Goal: Task Accomplishment & Management: Manage account settings

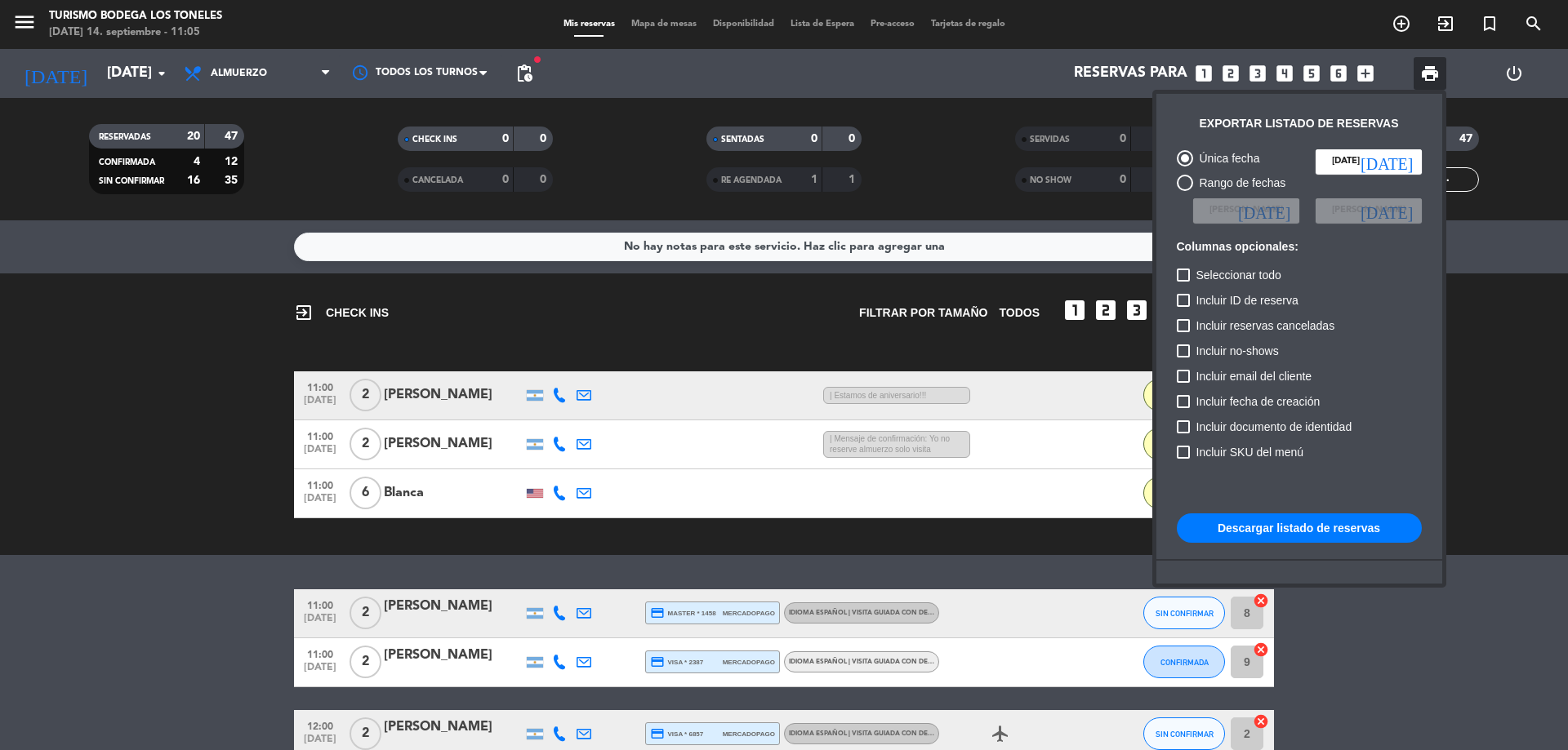
drag, startPoint x: 0, startPoint y: 0, endPoint x: 109, endPoint y: 433, distance: 446.5
click at [109, 433] on div at bounding box center [784, 375] width 1568 height 750
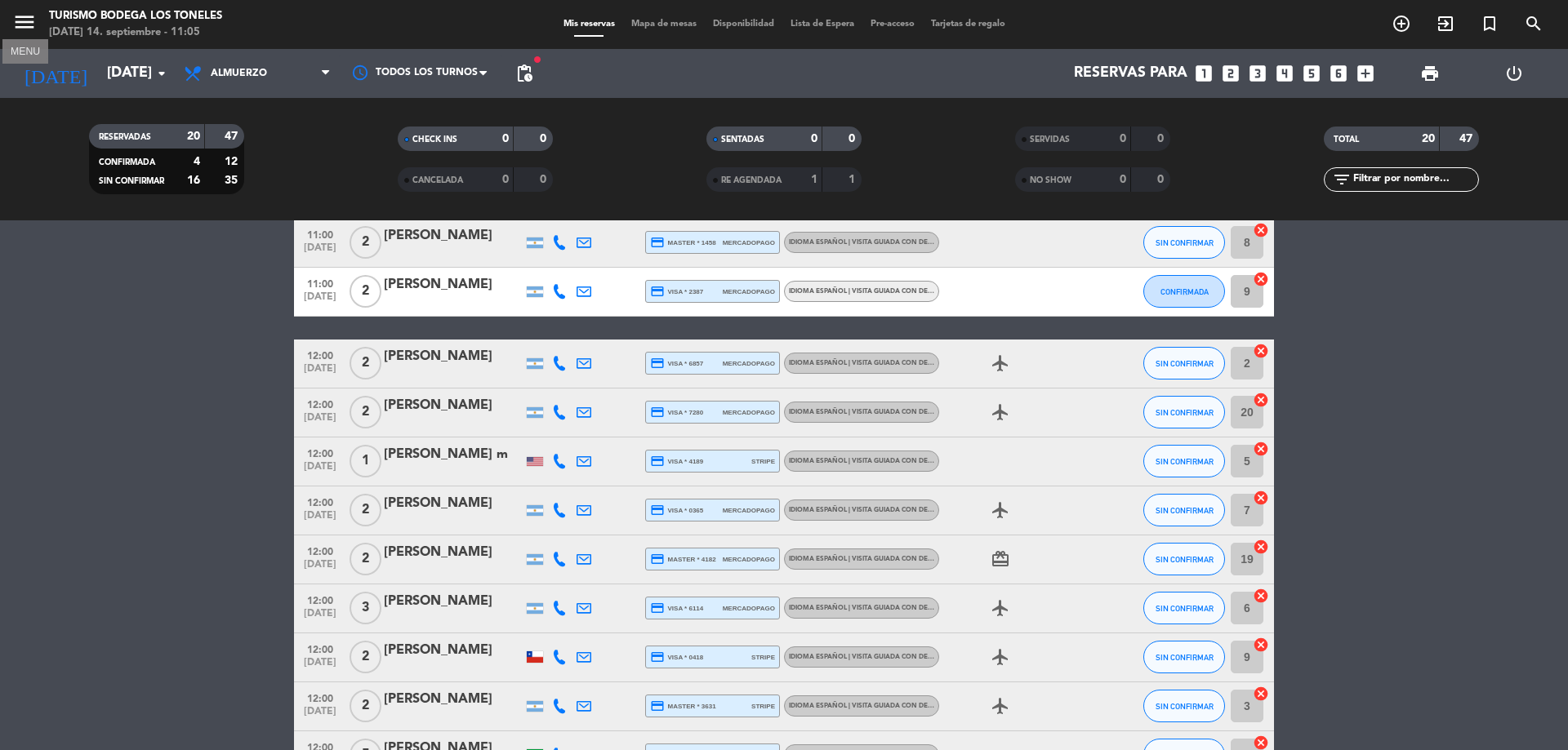
click at [21, 15] on icon "menu" at bounding box center [25, 22] width 25 height 25
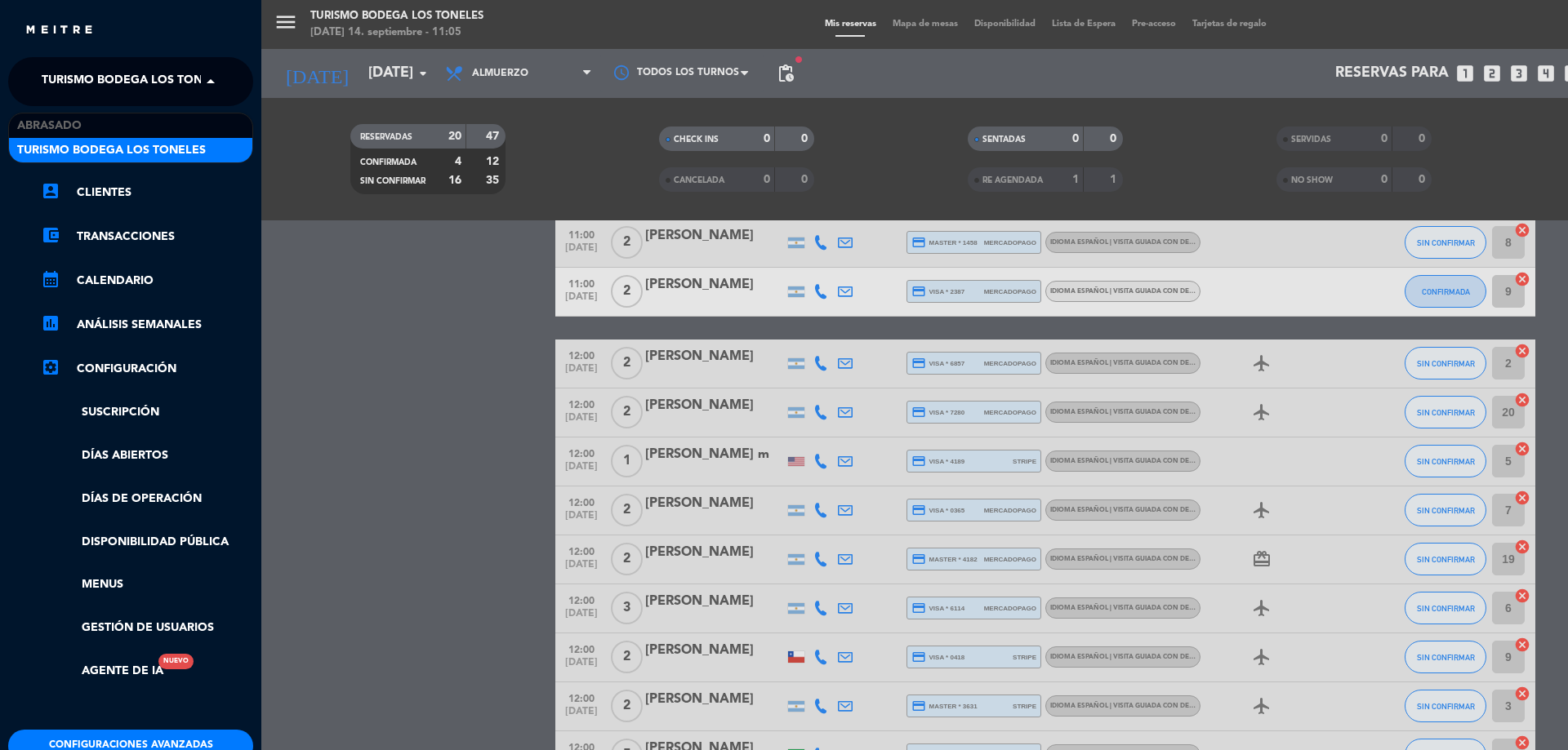
click at [123, 92] on span "Turismo Bodega Los Toneles" at bounding box center [135, 82] width 189 height 35
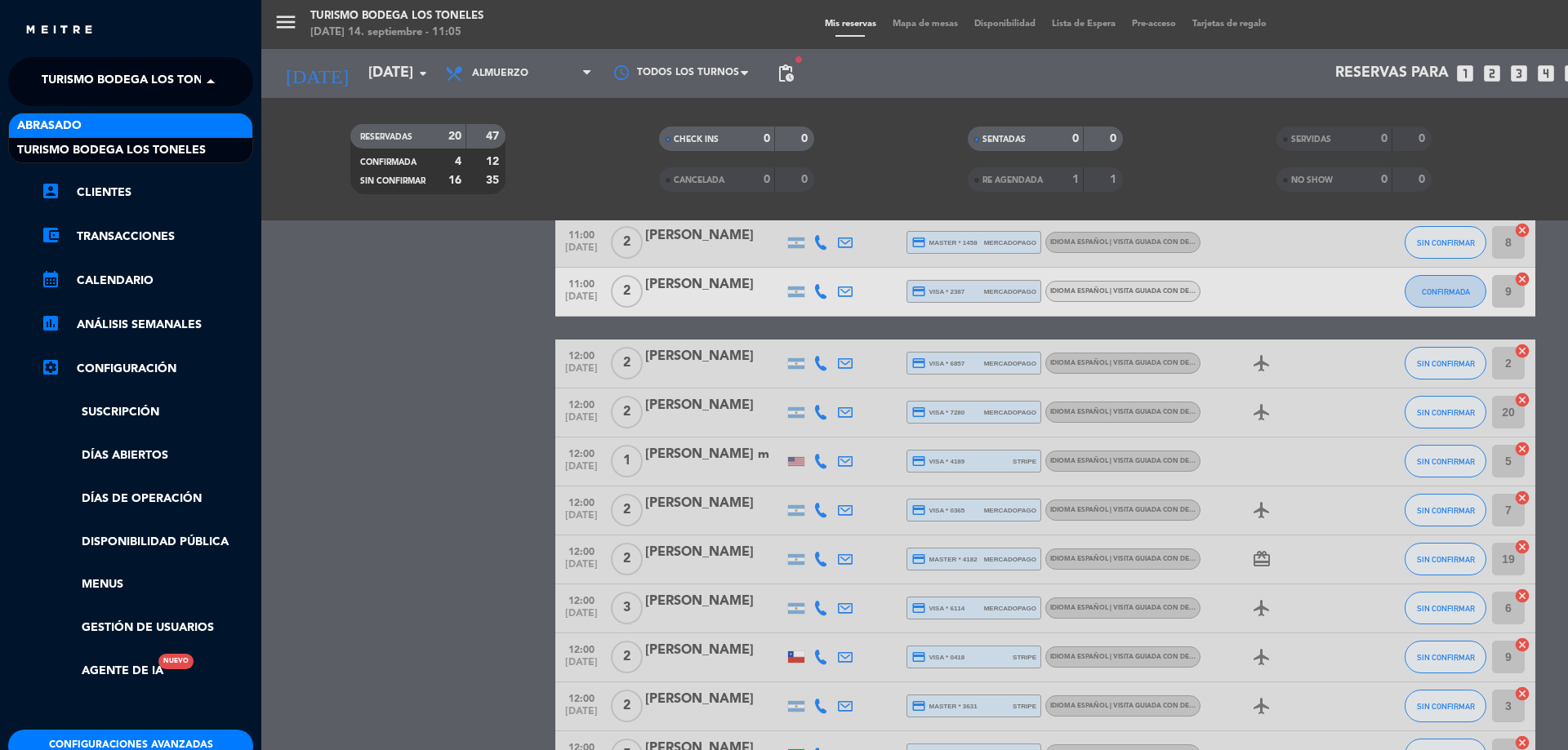
click at [120, 117] on div "Abrasado" at bounding box center [130, 126] width 243 height 25
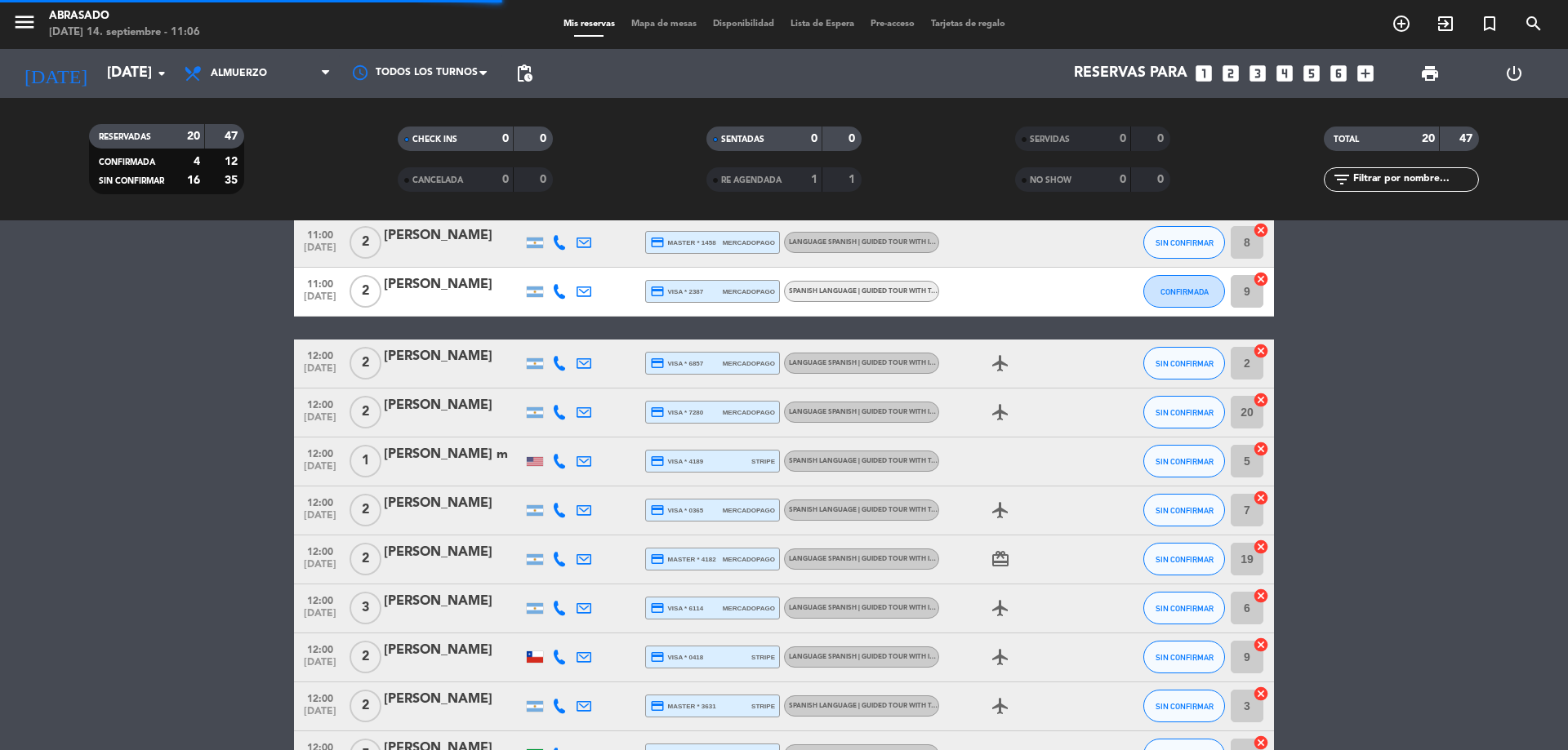
scroll to position [0, 0]
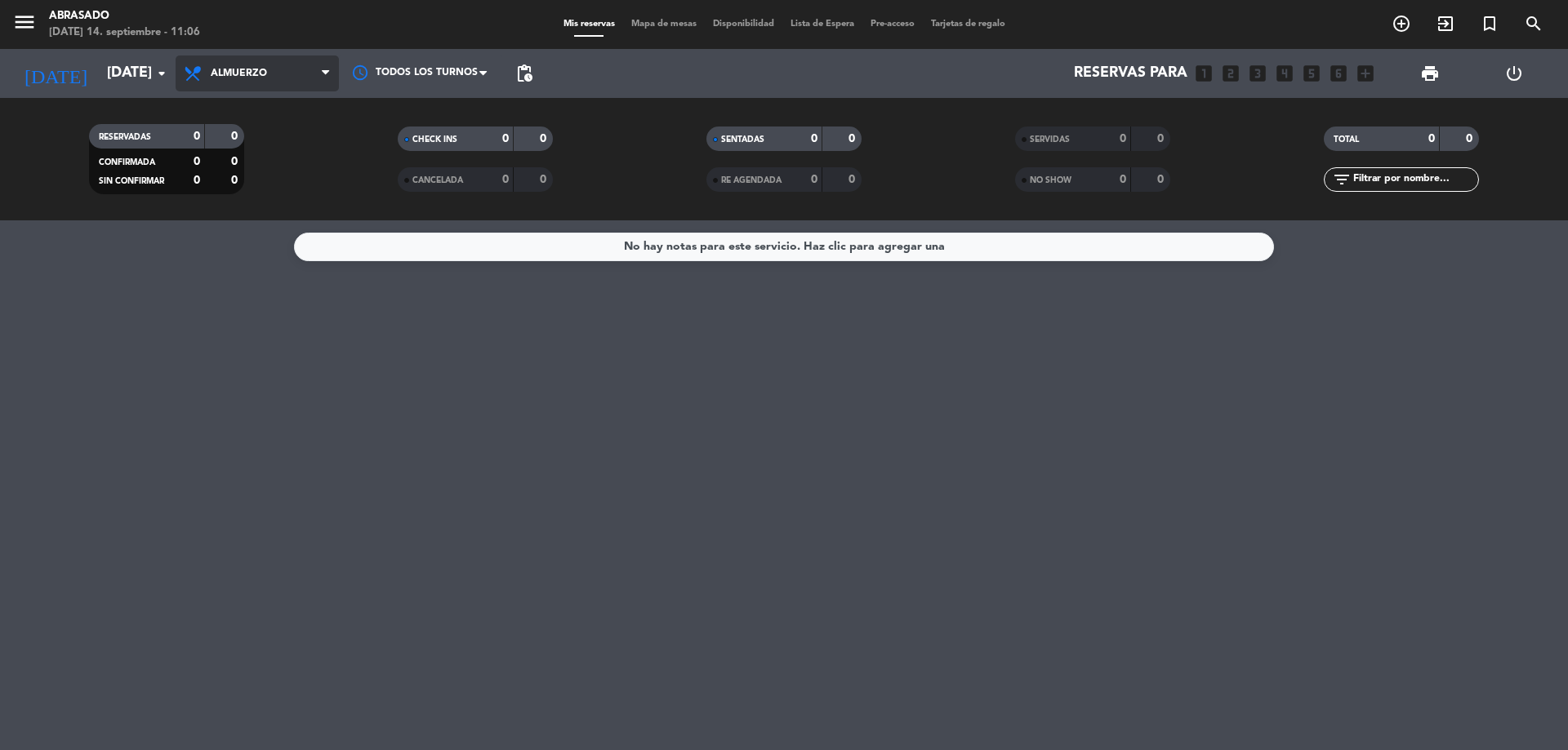
click at [239, 77] on span "Almuerzo" at bounding box center [239, 73] width 56 height 12
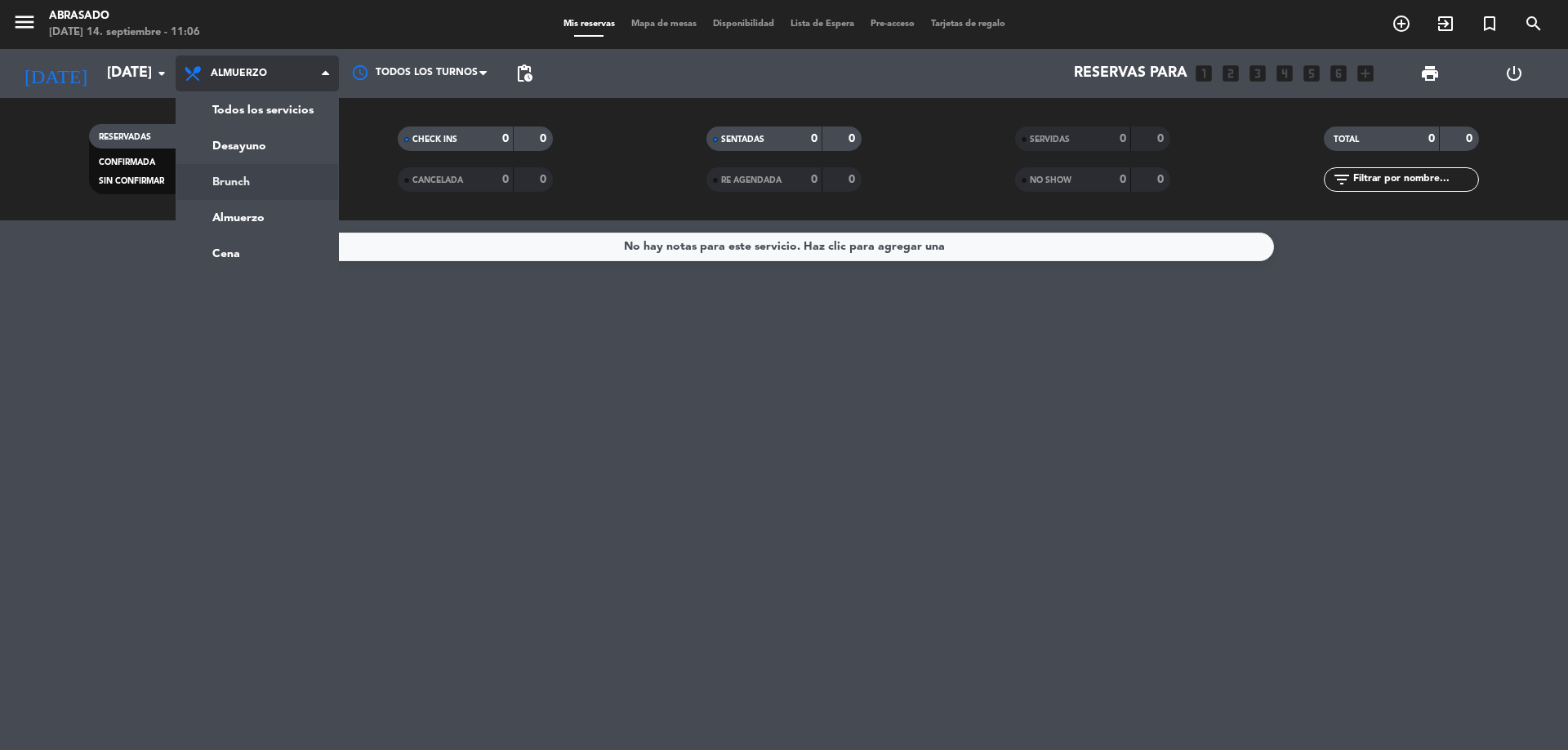
click at [260, 172] on div "menu Abrasado [DATE] 14. septiembre - 11:06 Mis reservas Mapa de mesas Disponib…" at bounding box center [784, 110] width 1568 height 220
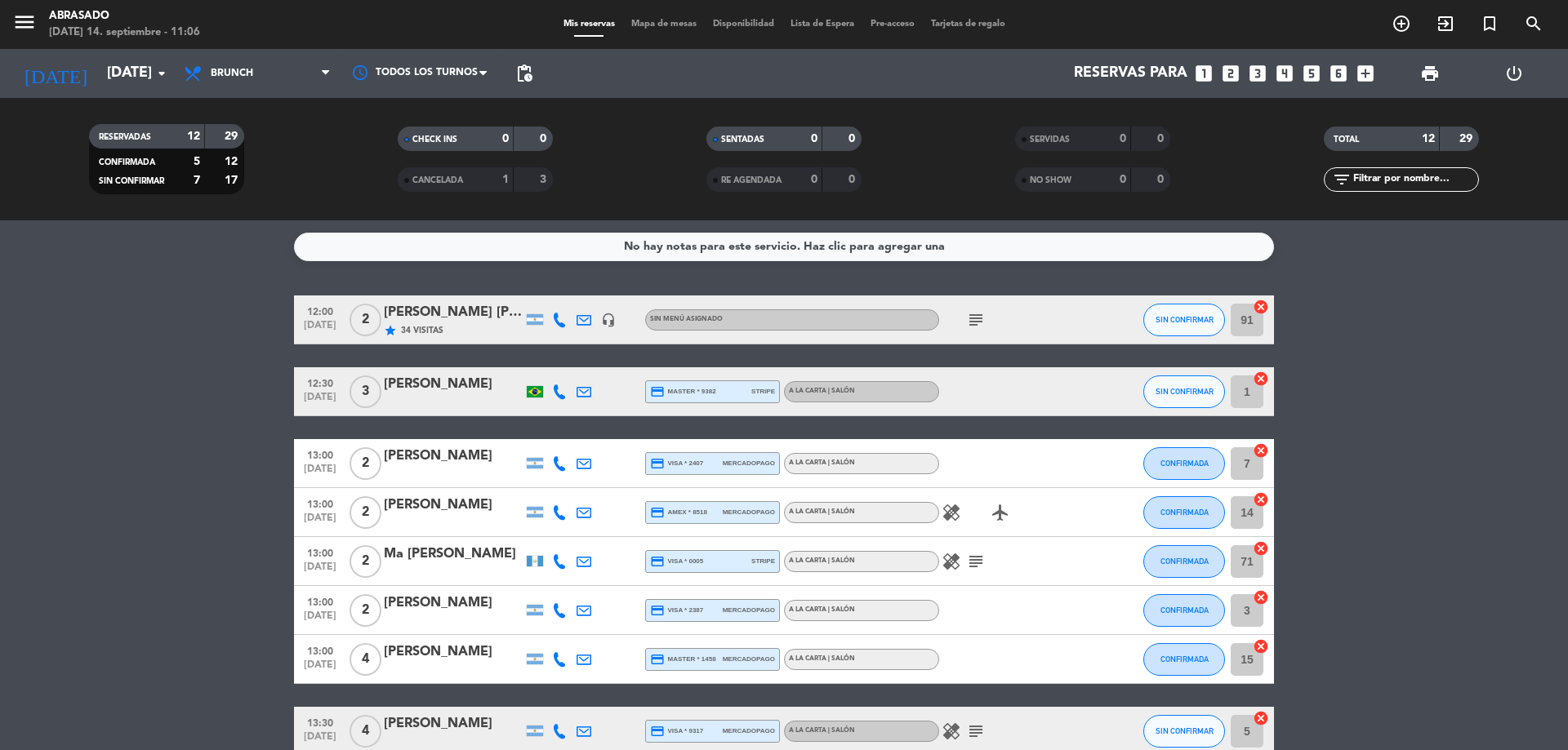
click at [418, 380] on div "[PERSON_NAME]" at bounding box center [453, 384] width 139 height 21
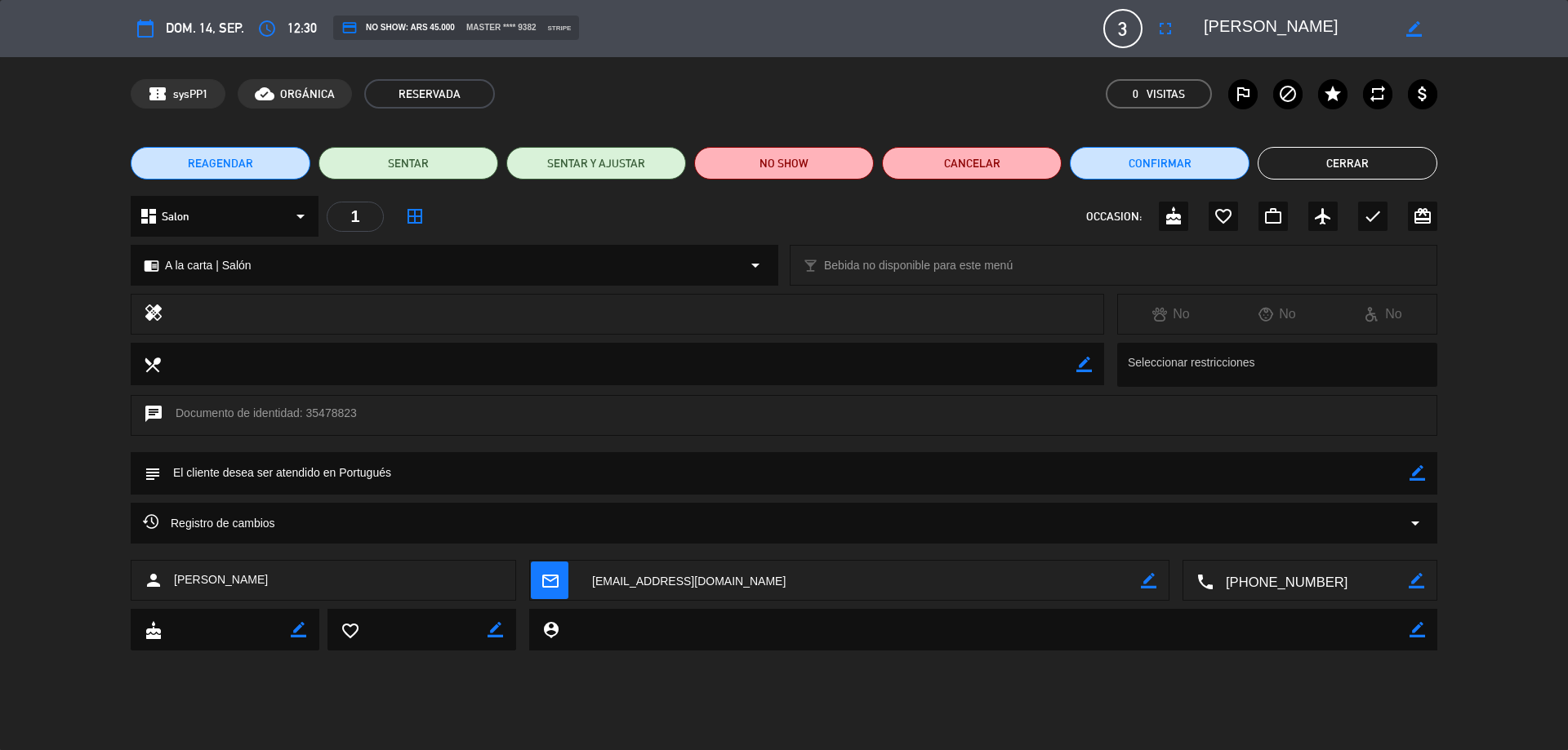
click at [1363, 164] on button "Cerrar" at bounding box center [1348, 163] width 180 height 33
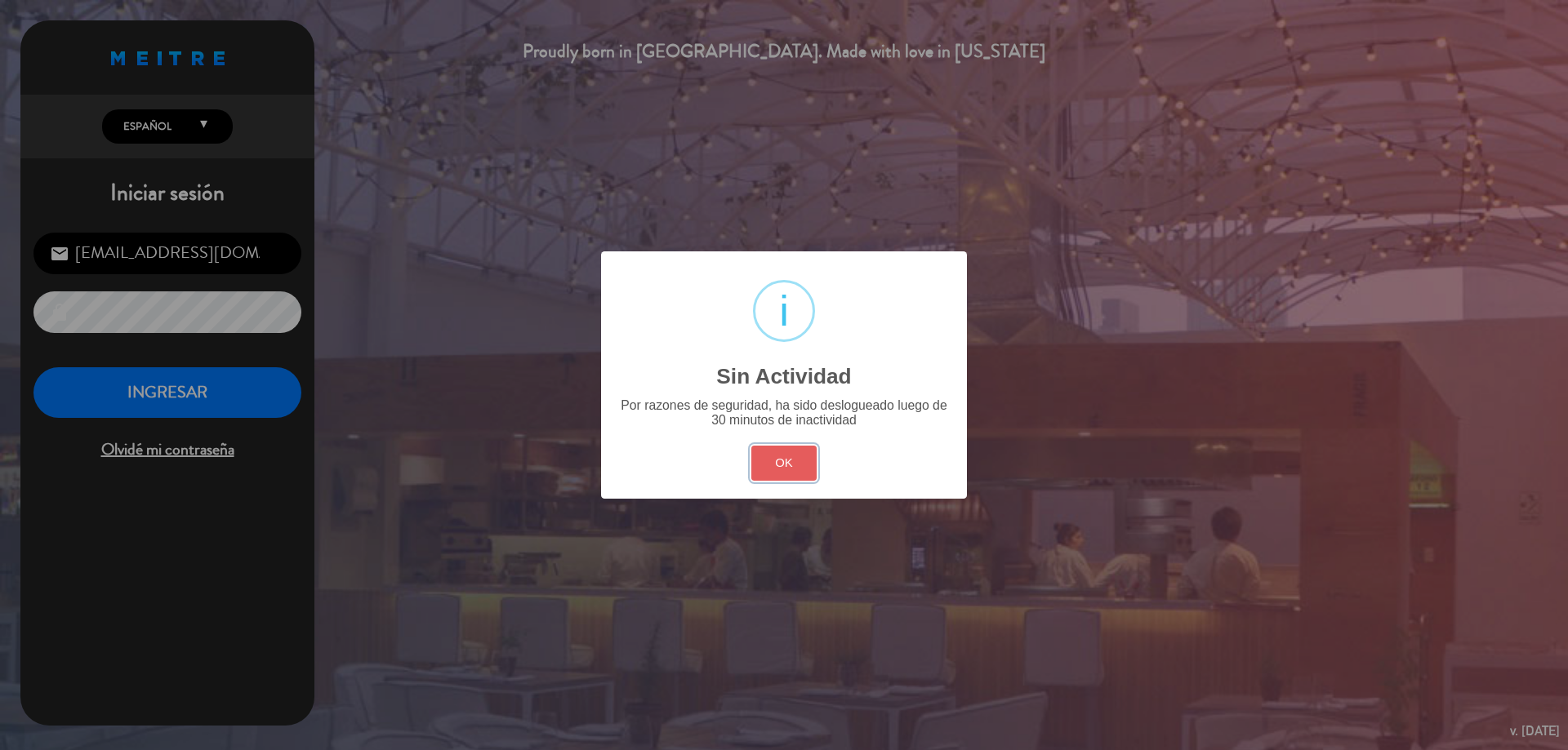
click at [784, 465] on button "OK" at bounding box center [784, 463] width 66 height 35
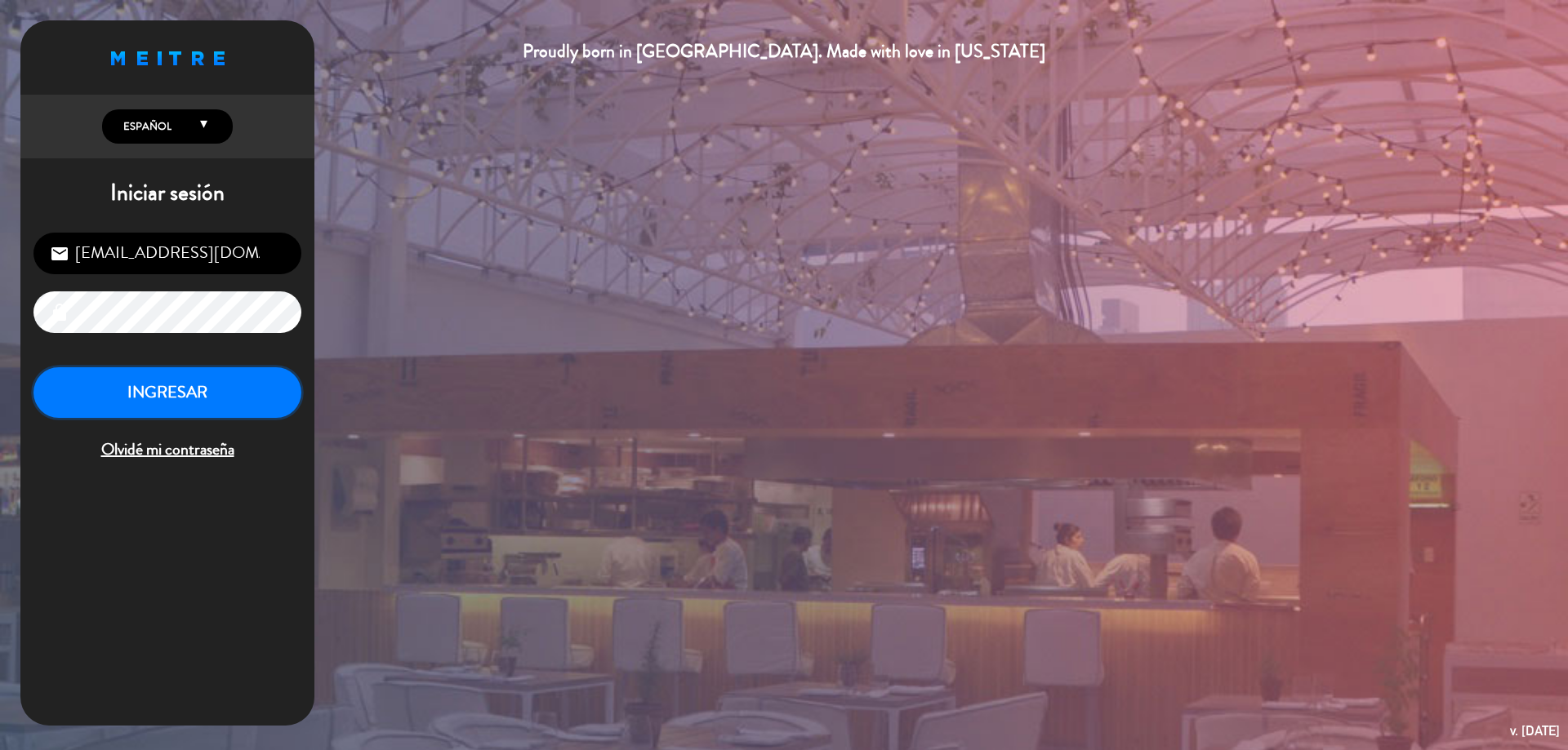
click at [239, 402] on button "INGRESAR" at bounding box center [168, 393] width 268 height 51
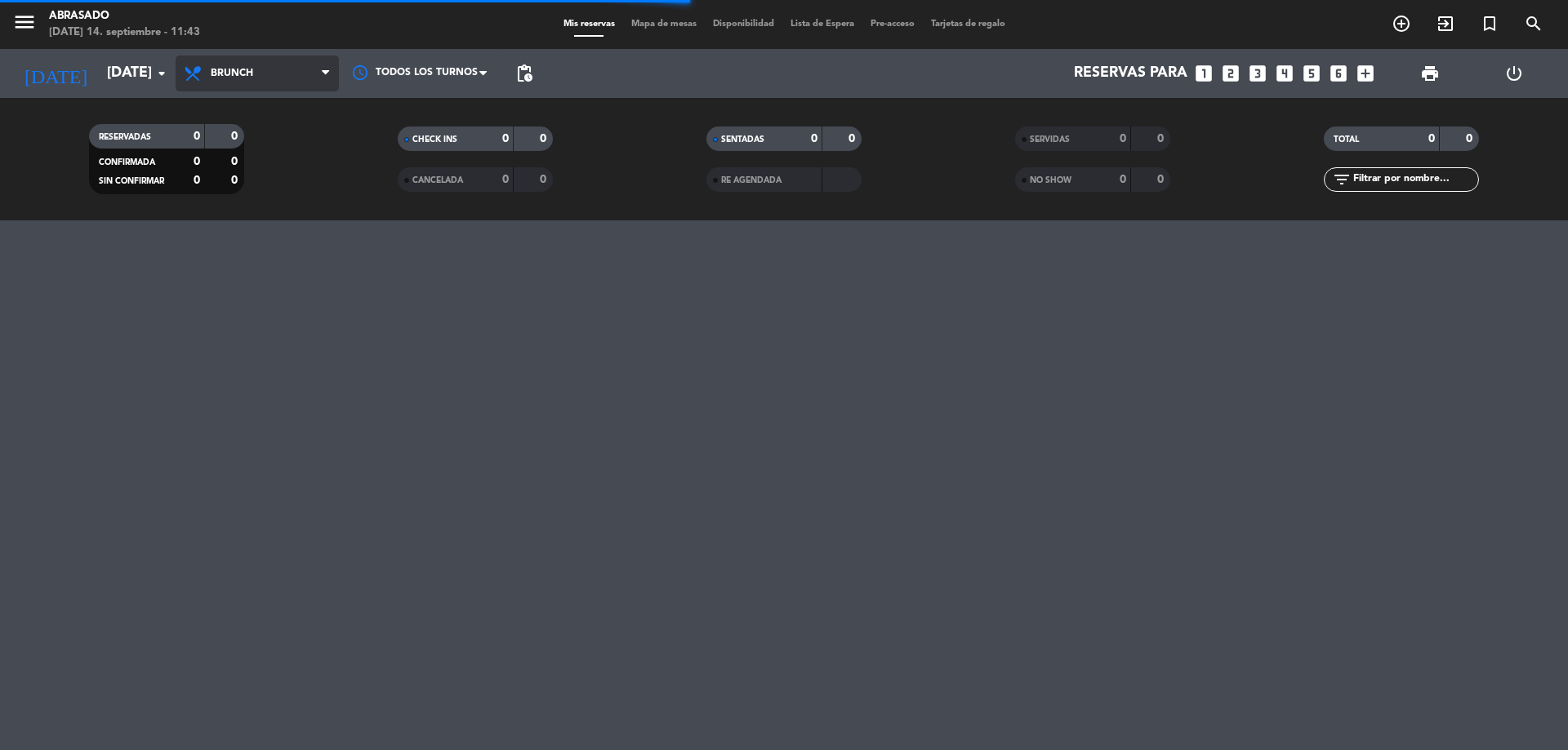
click at [215, 77] on span "Brunch" at bounding box center [231, 73] width 42 height 12
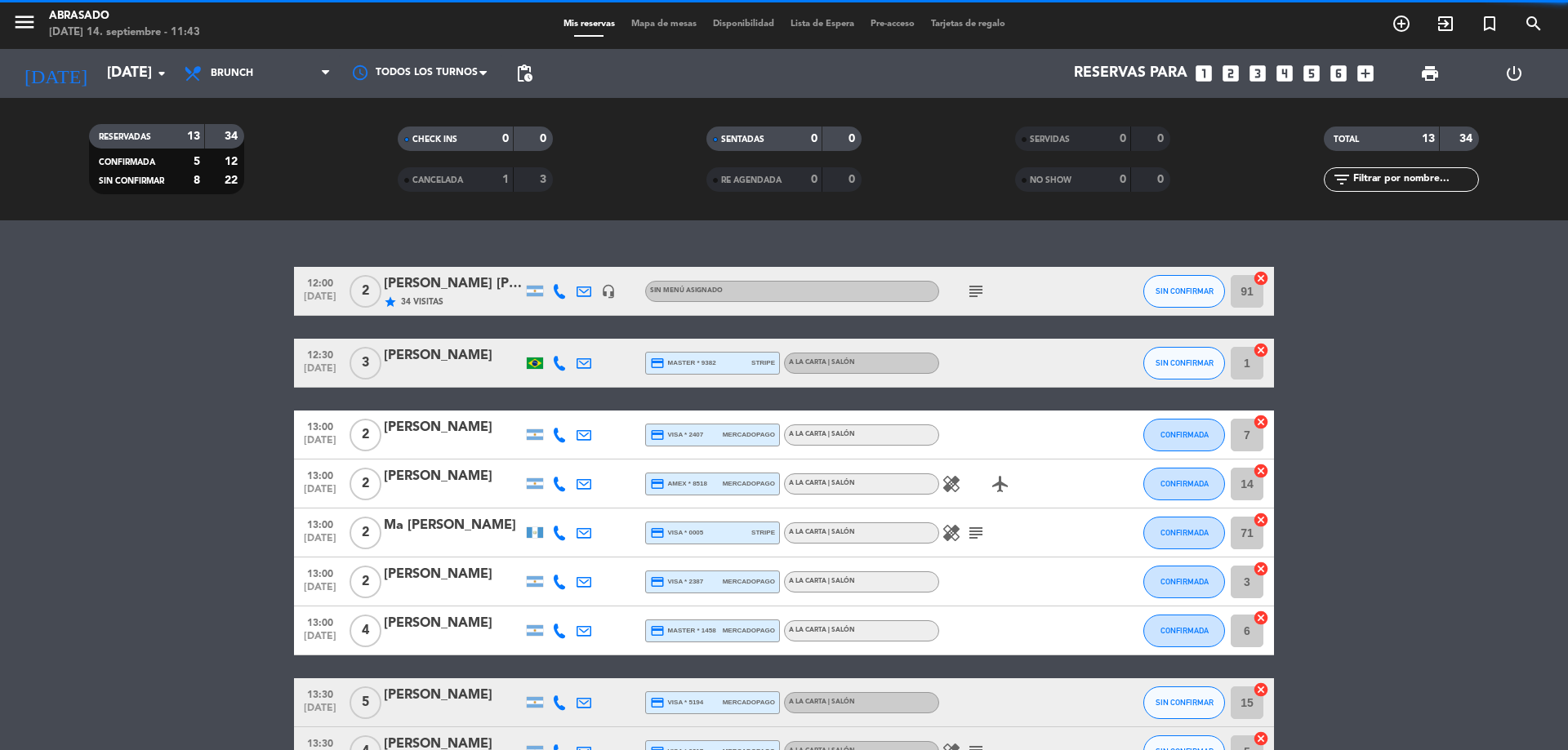
click at [215, 77] on span "Brunch" at bounding box center [231, 73] width 42 height 12
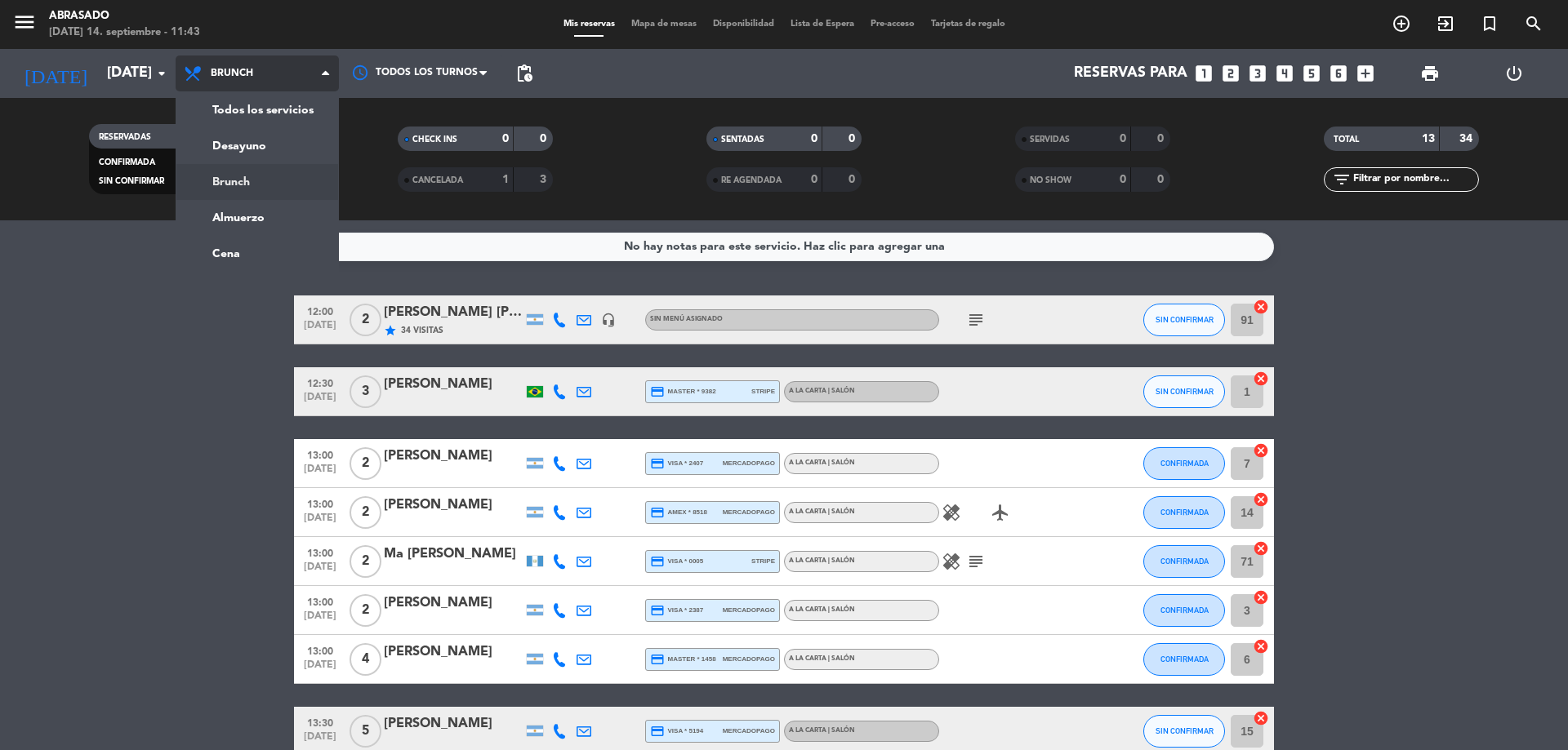
click at [219, 77] on span "Brunch" at bounding box center [231, 73] width 42 height 12
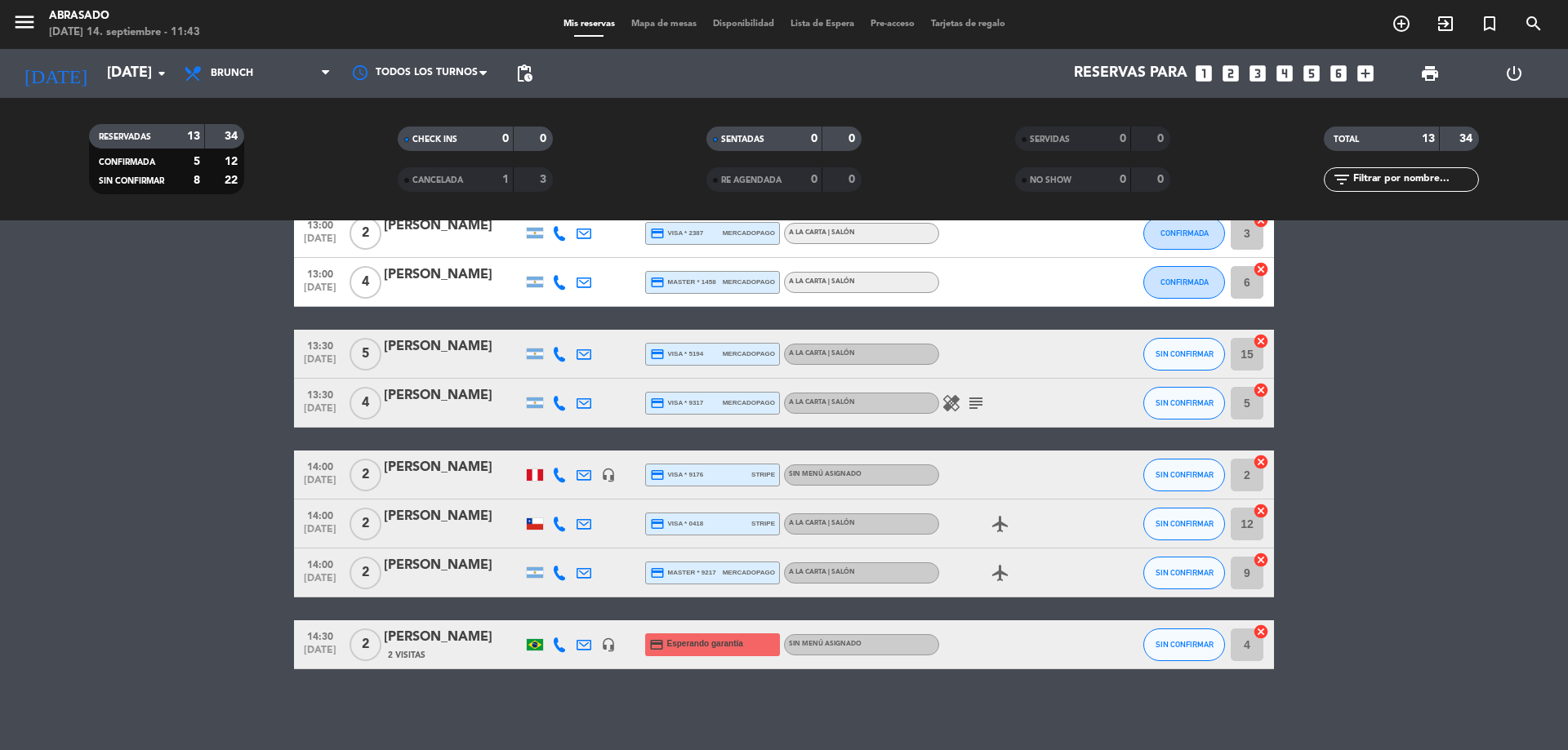
scroll to position [378, 0]
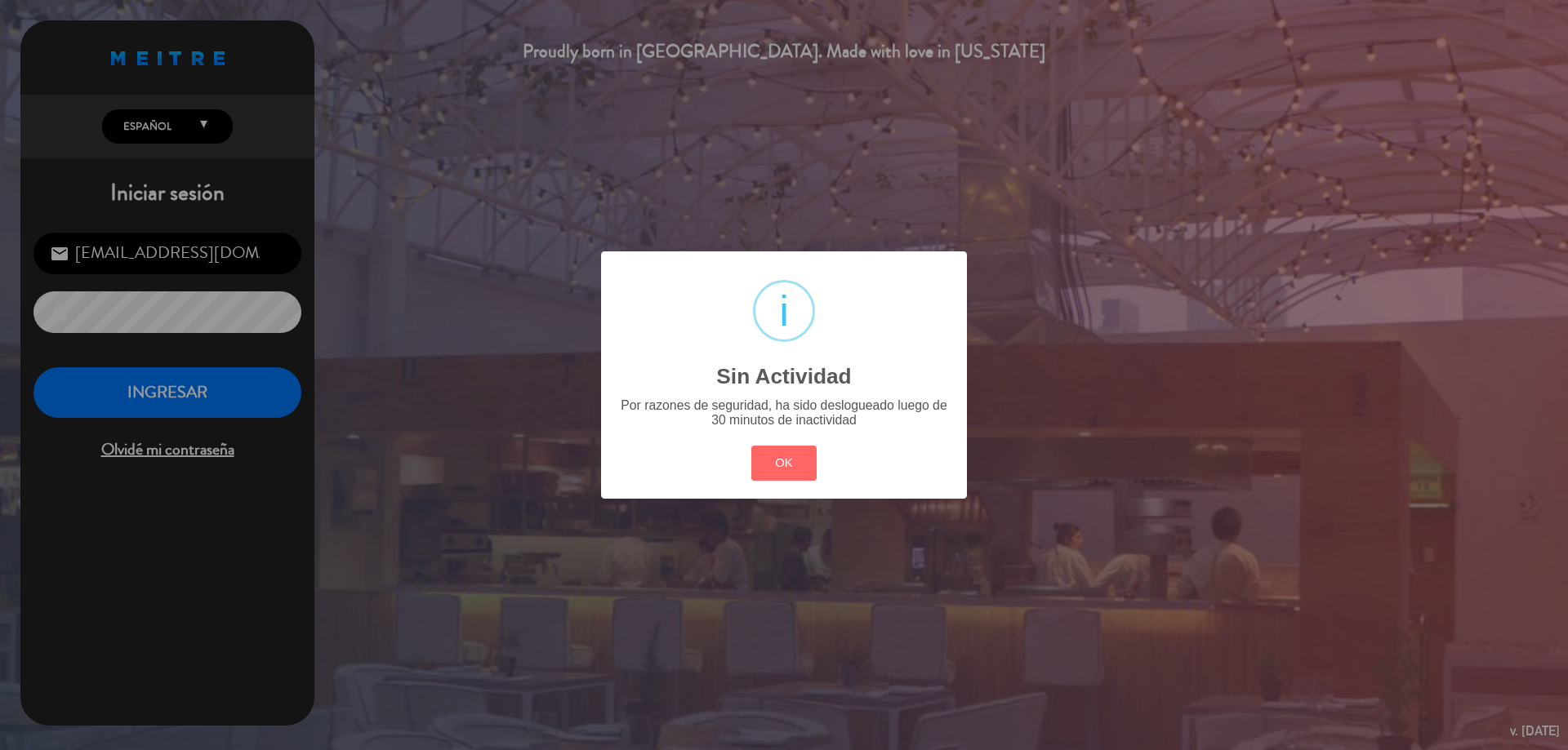
click at [778, 443] on div "OK Cancel" at bounding box center [783, 462] width 73 height 42
drag, startPoint x: 779, startPoint y: 460, endPoint x: 730, endPoint y: 416, distance: 65.9
click at [777, 458] on button "OK" at bounding box center [784, 463] width 66 height 35
